Goal: Find specific page/section: Find specific page/section

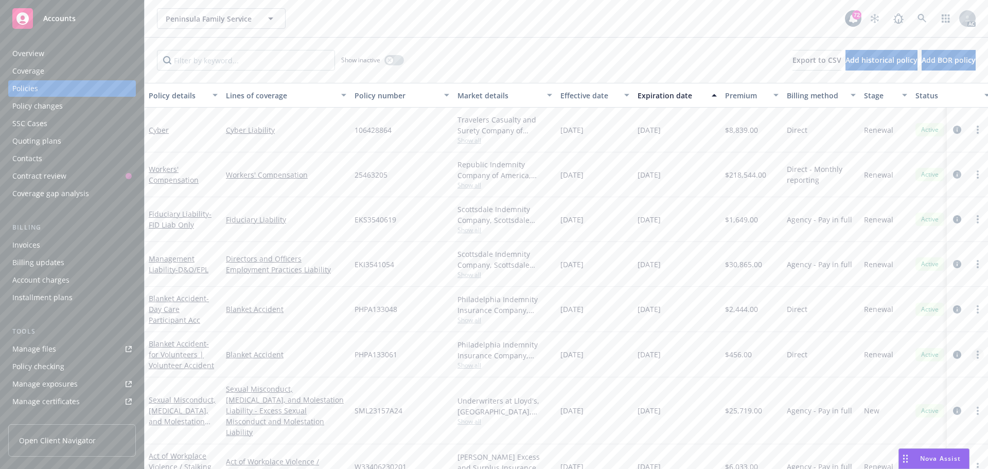
scroll to position [14, 0]
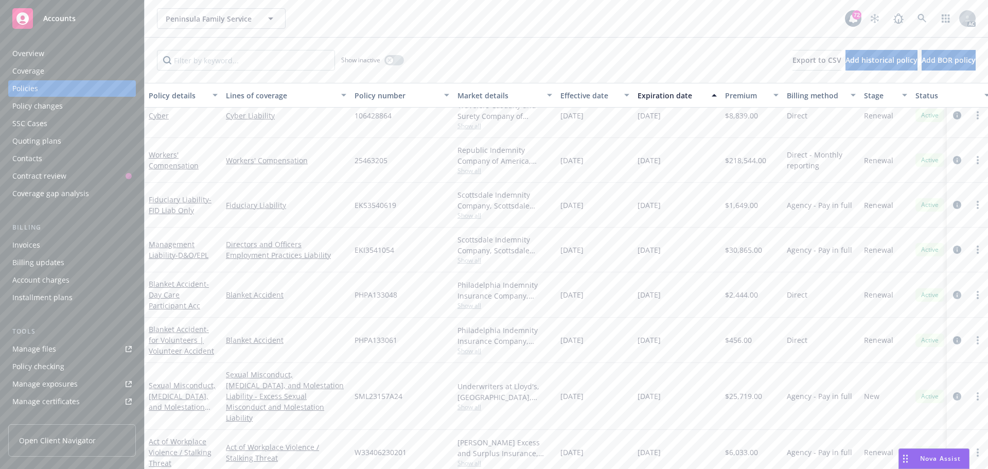
click at [932, 459] on span "Nova Assist" at bounding box center [940, 458] width 41 height 9
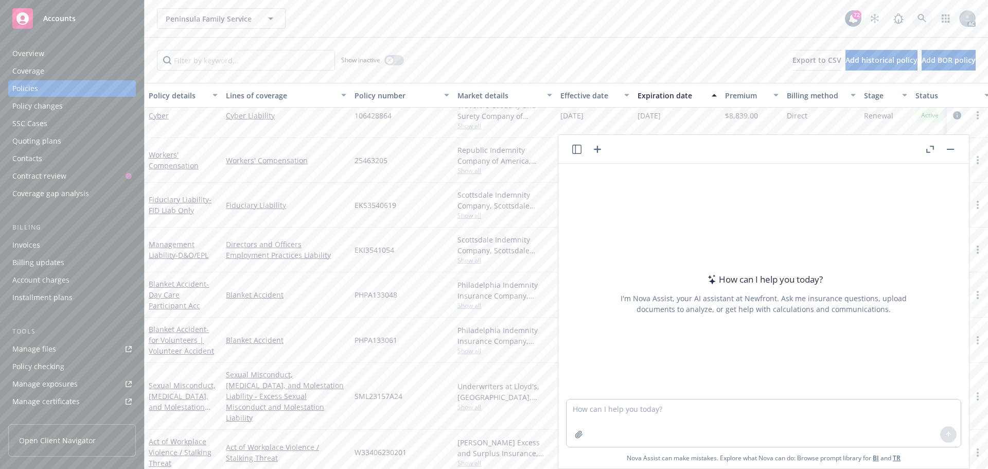
click at [915, 12] on link at bounding box center [922, 18] width 21 height 21
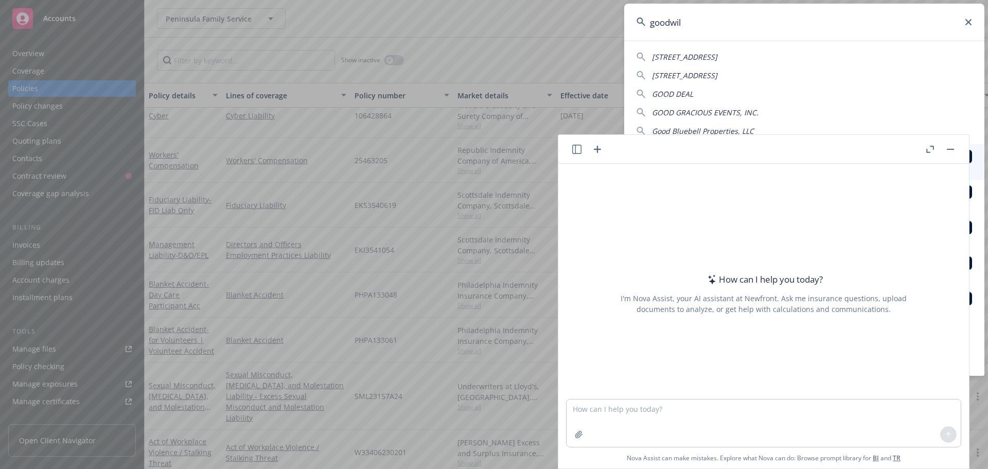
type input "goodwill"
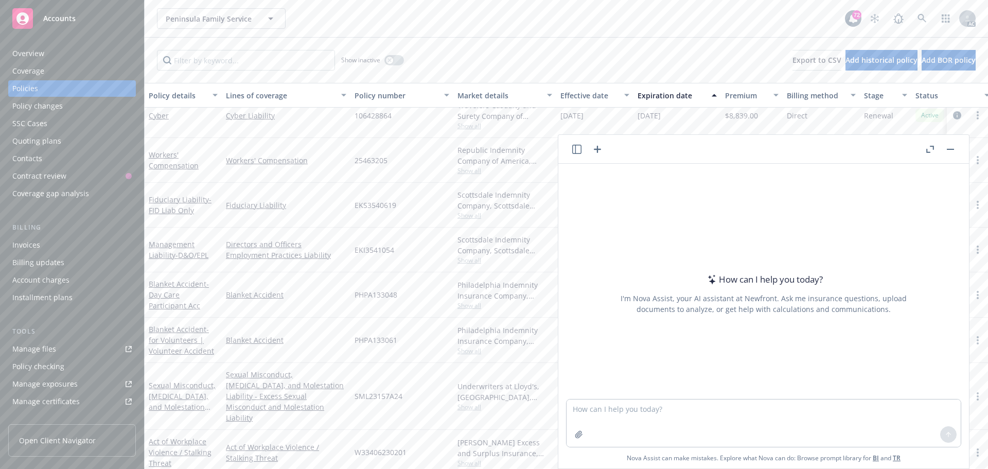
click at [944, 145] on button at bounding box center [950, 149] width 12 height 12
click at [949, 149] on icon "button" at bounding box center [950, 149] width 7 height 1
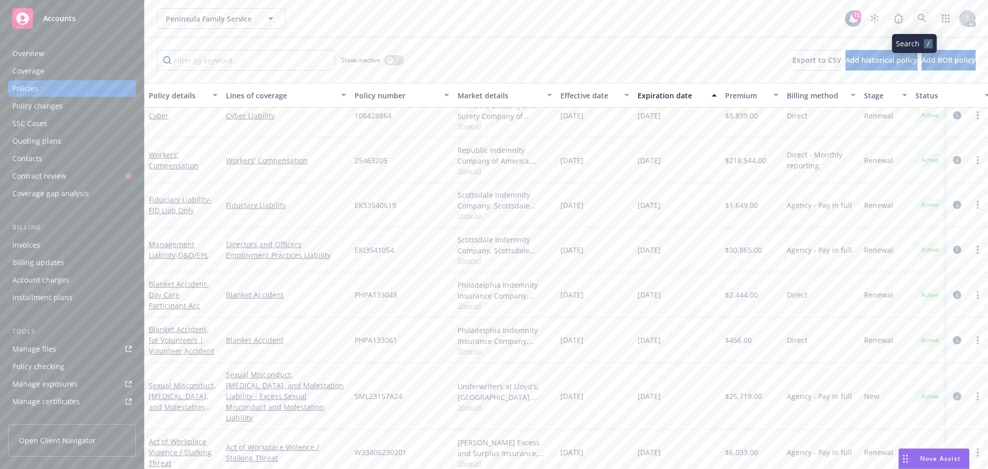
click at [912, 11] on link at bounding box center [922, 18] width 21 height 21
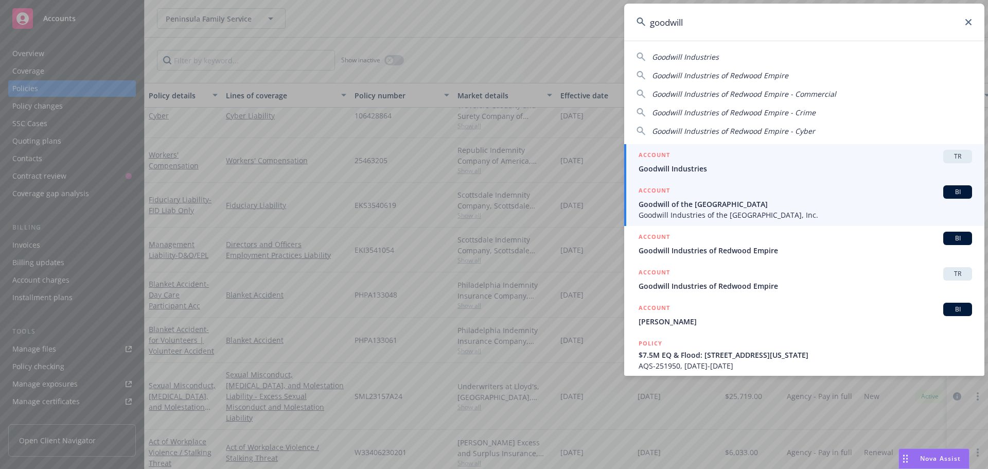
type input "goodwill"
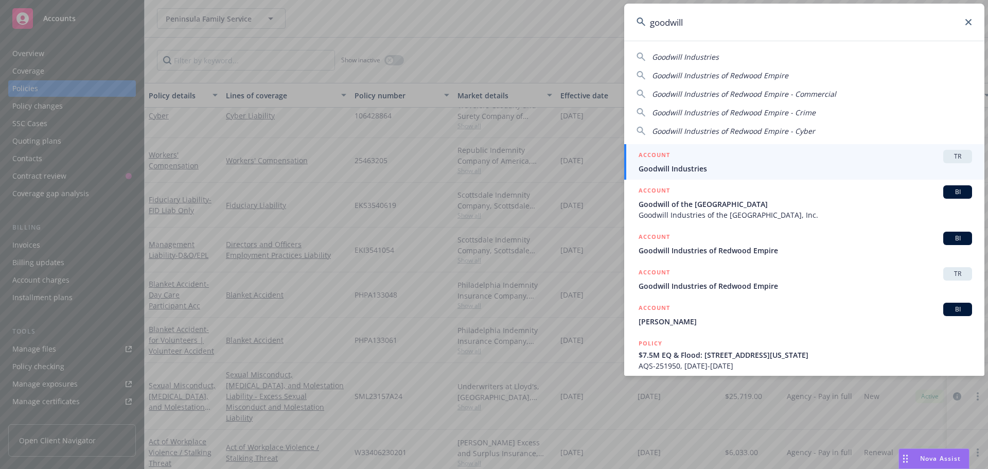
drag, startPoint x: 677, startPoint y: 203, endPoint x: 685, endPoint y: 192, distance: 13.3
click at [677, 203] on span "Goodwill of the [GEOGRAPHIC_DATA]" at bounding box center [806, 204] width 334 height 11
